Goal: Information Seeking & Learning: Check status

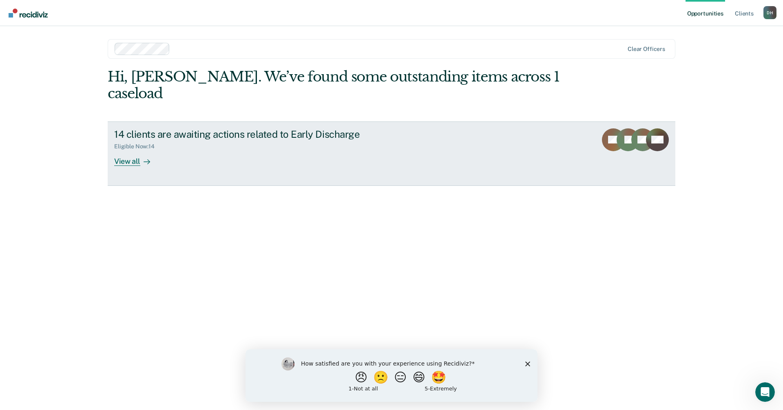
click at [133, 150] on div "View all" at bounding box center [137, 158] width 46 height 16
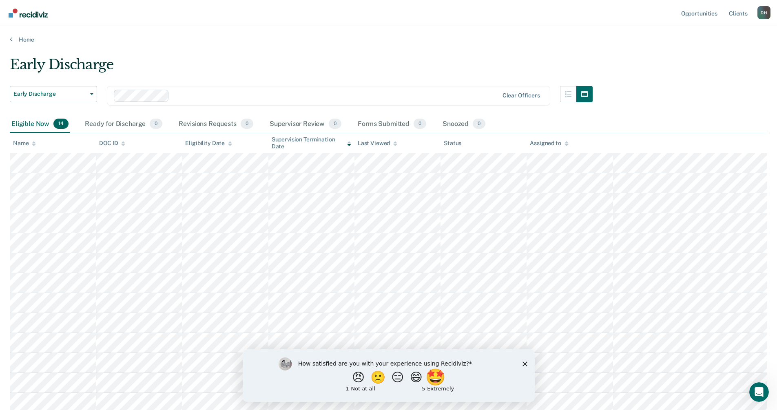
scroll to position [82, 0]
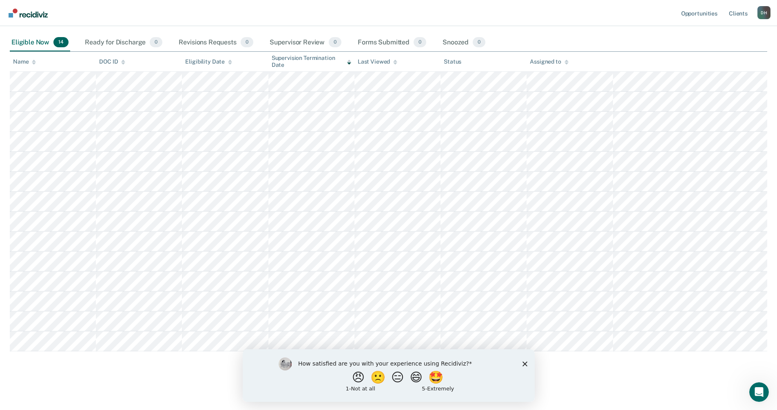
click at [485, 397] on div "How satisfied are you with your experience using Recidiviz? 😠 🙁 😑 😄 🤩 1 - Not a…" at bounding box center [388, 375] width 292 height 53
